Goal: Task Accomplishment & Management: Use online tool/utility

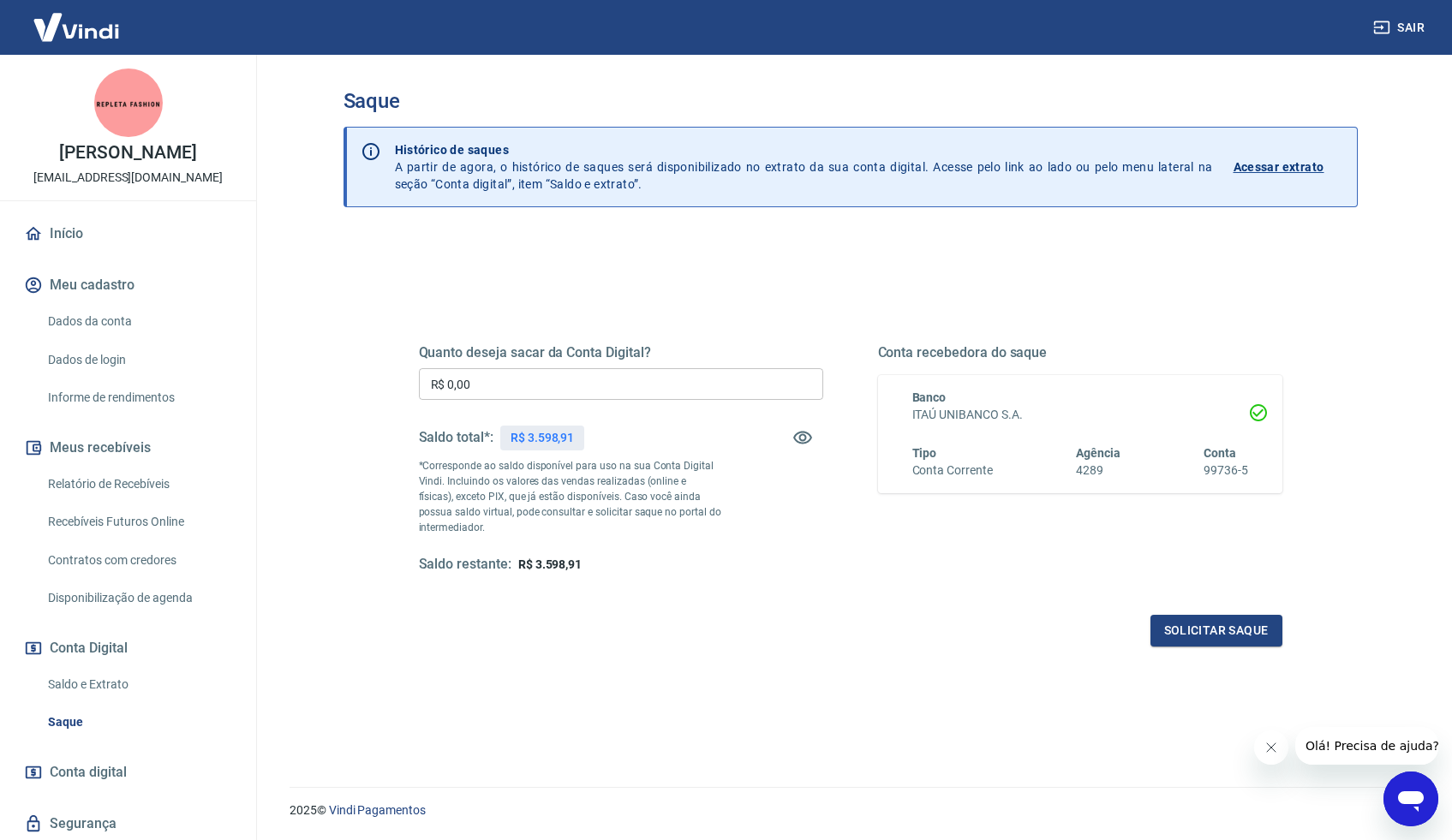
click at [509, 389] on input "R$ 0,00" at bounding box center [621, 384] width 404 height 31
drag, startPoint x: 510, startPoint y: 385, endPoint x: 438, endPoint y: 385, distance: 72.0
click at [438, 385] on input "R$ 0,00" at bounding box center [621, 384] width 404 height 31
type input "R$ 3.500,00"
click at [1192, 634] on button "Solicitar saque" at bounding box center [1216, 631] width 132 height 31
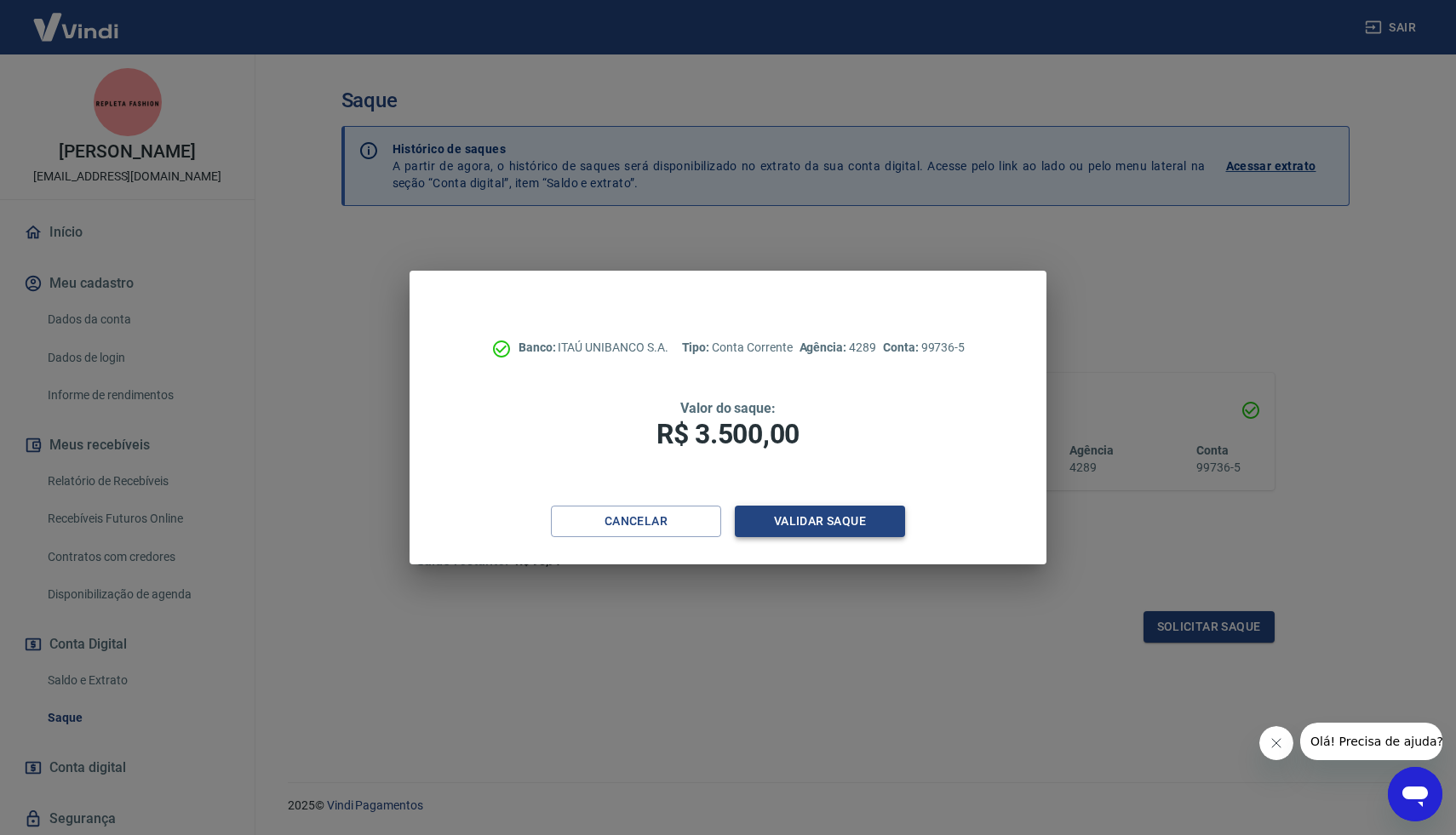
click at [831, 527] on button "Validar saque" at bounding box center [820, 521] width 170 height 31
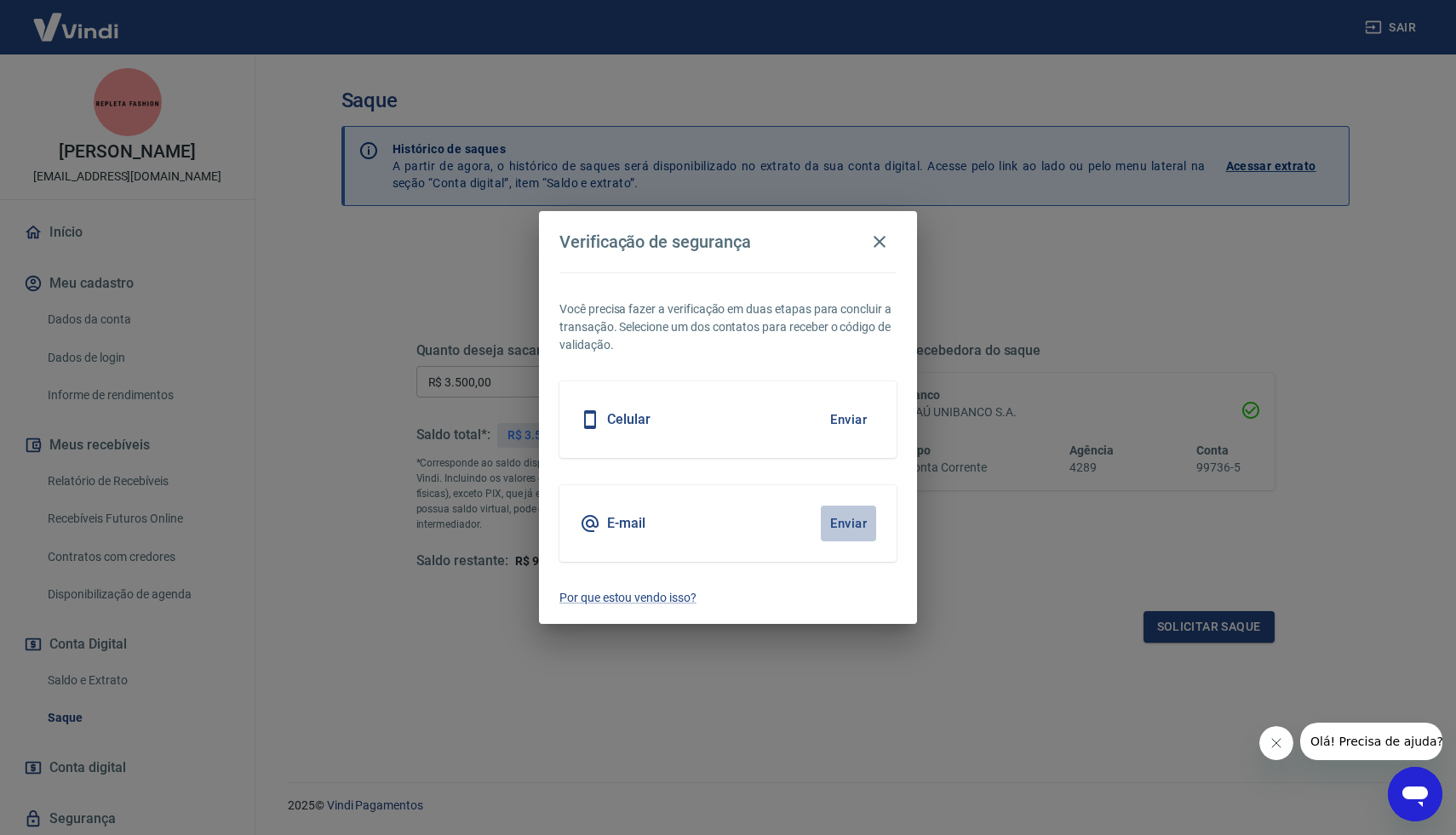
click at [853, 523] on button "Enviar" at bounding box center [848, 523] width 55 height 36
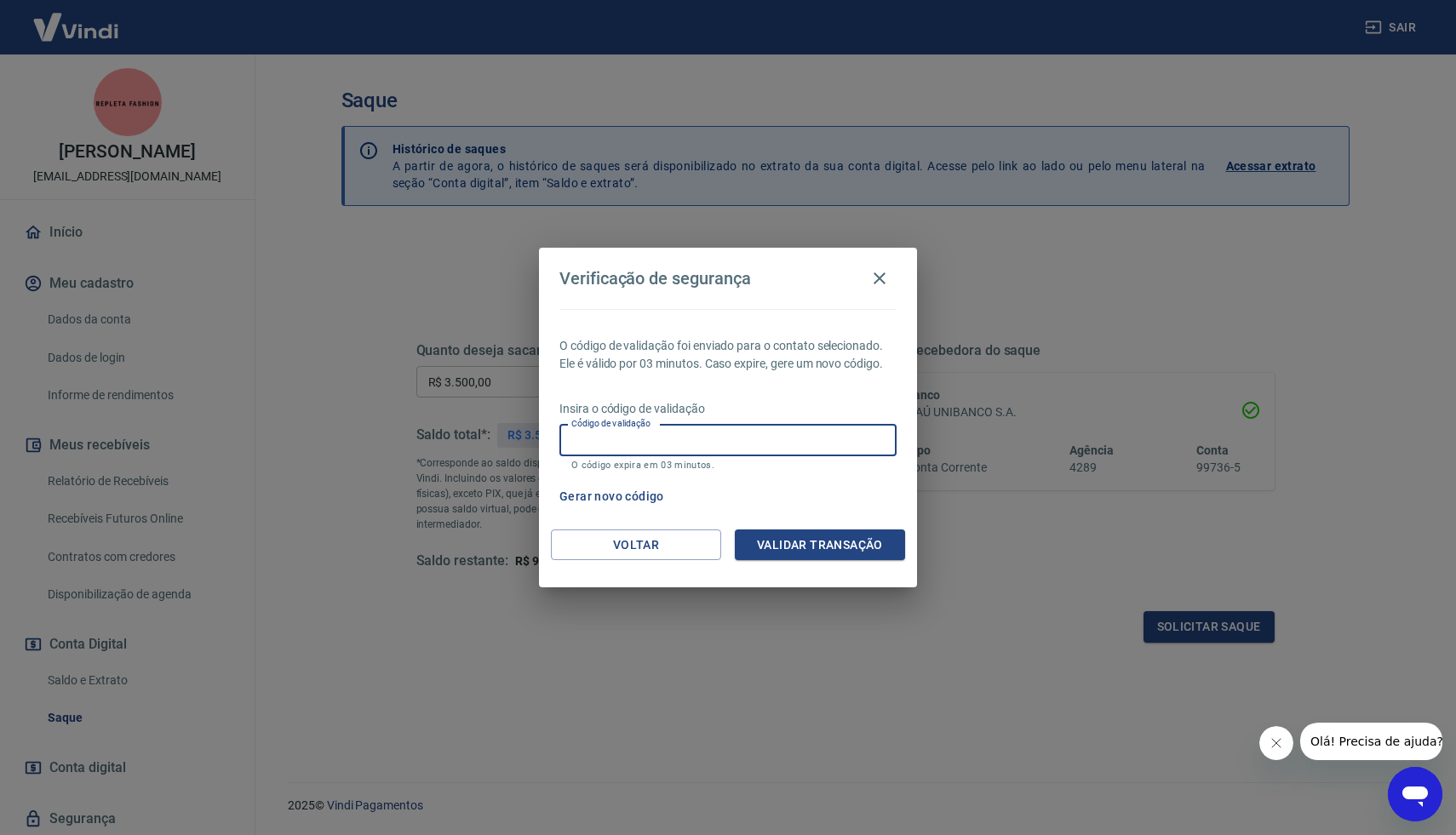
click at [800, 445] on input "Código de validação" at bounding box center [728, 440] width 337 height 31
click at [796, 446] on input "Código de validação" at bounding box center [728, 440] width 337 height 31
type input "295143"
click at [886, 545] on button "Validar transação" at bounding box center [820, 545] width 170 height 31
